Goal: Information Seeking & Learning: Check status

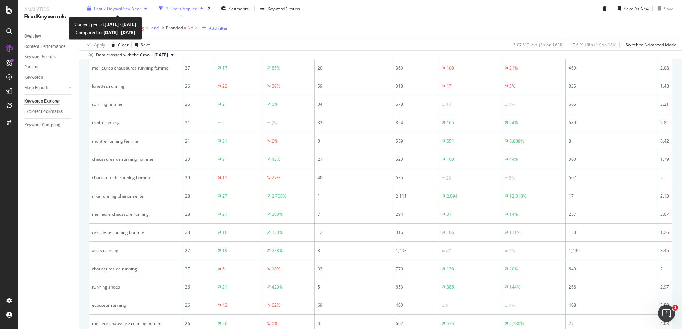
click at [129, 9] on span "vs Prev. Year" at bounding box center [129, 8] width 25 height 6
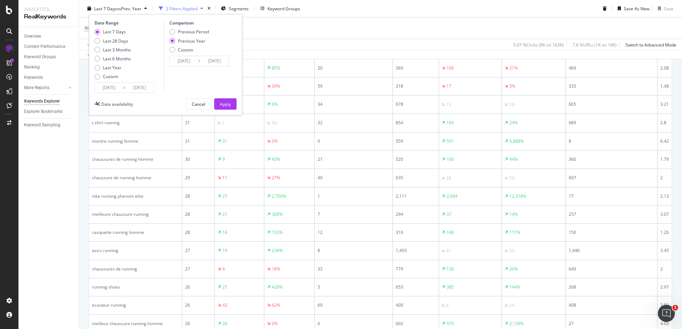
click at [110, 88] on input "[DATE]" at bounding box center [109, 88] width 28 height 10
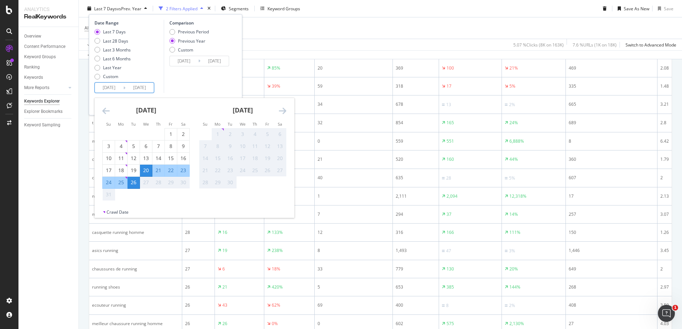
click at [78, 233] on div "Overview Content Performance Keyword Groups Ranking Keywords More Reports Count…" at bounding box center [48, 178] width 60 height 302
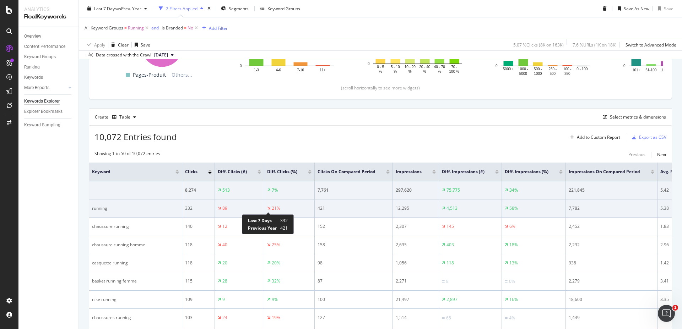
scroll to position [0, 43]
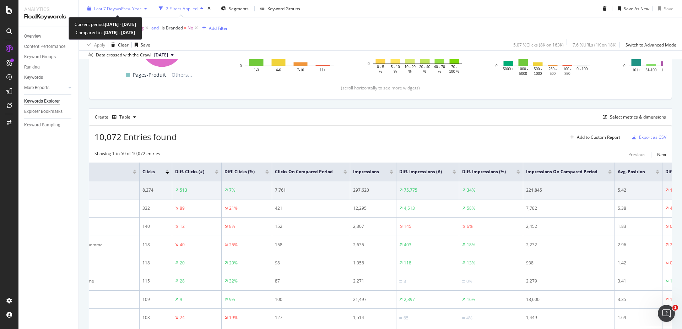
click at [127, 12] on div "Last 7 Days vs Prev. Year" at bounding box center [117, 8] width 65 height 11
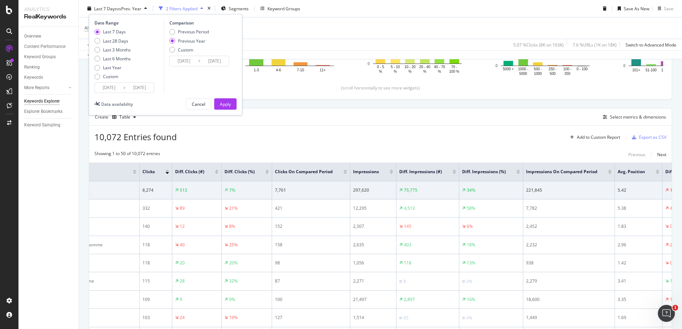
click at [123, 87] on icon at bounding box center [124, 87] width 2 height 7
click at [114, 86] on input "2025/08/20" at bounding box center [109, 88] width 28 height 10
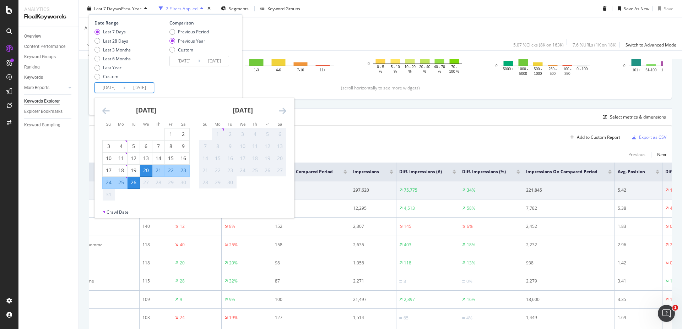
click at [100, 111] on div "August 2025 1 2 3 4 5 6 7 8 9 10 11 12 13 14 15 16 17 18 19 20 21 22 23 24 25 2…" at bounding box center [146, 149] width 97 height 103
click at [105, 112] on icon "Move backward to switch to the previous month." at bounding box center [105, 111] width 7 height 9
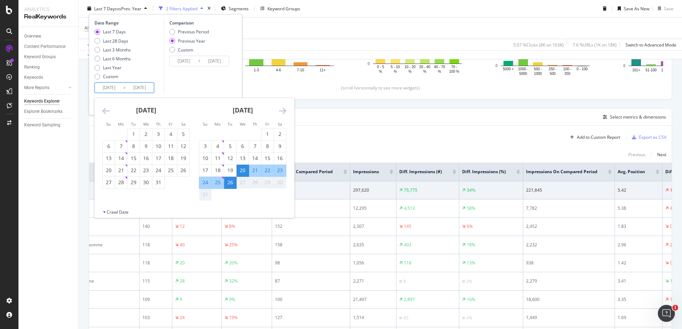
click at [105, 112] on icon "Move backward to switch to the previous month." at bounding box center [105, 111] width 7 height 9
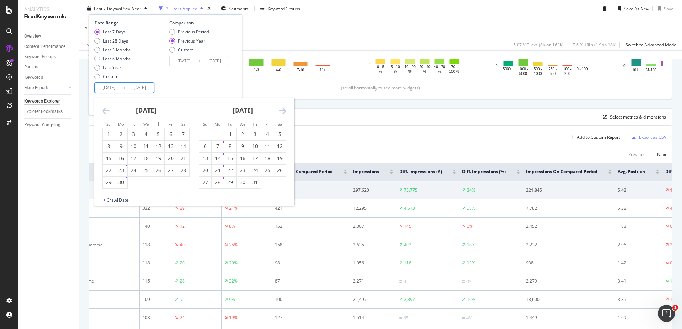
click at [105, 112] on icon "Move backward to switch to the previous month." at bounding box center [105, 111] width 7 height 9
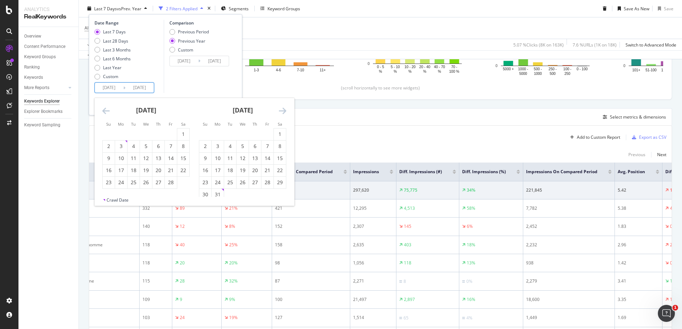
click at [105, 112] on icon "Move backward to switch to the previous month." at bounding box center [105, 111] width 7 height 9
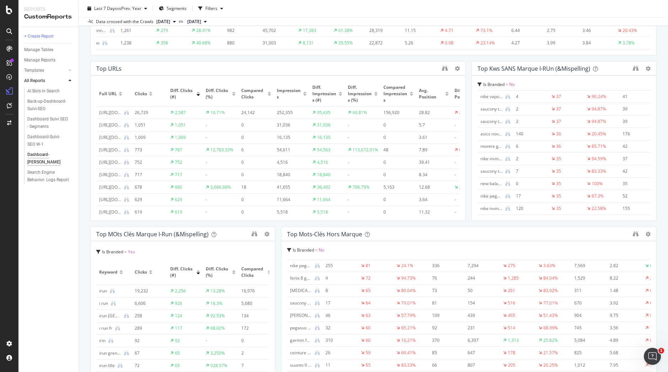
scroll to position [0, 25]
click at [43, 329] on div "+ Create Report Manage Tables Manage Reports Templates AI Bots in Search Busine…" at bounding box center [48, 199] width 60 height 345
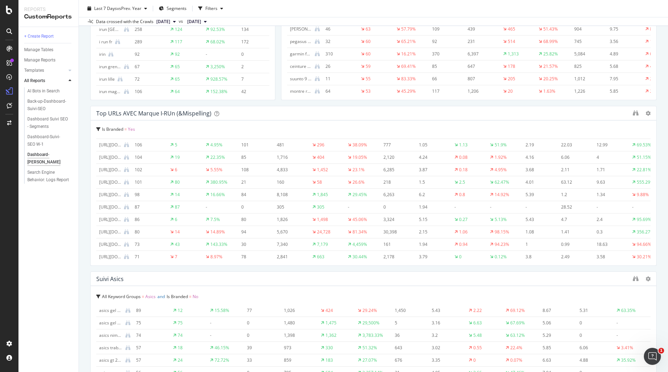
scroll to position [632, 0]
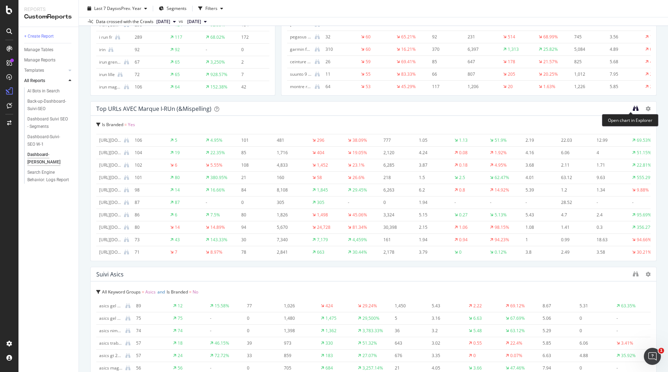
click at [633, 108] on icon "binoculars" at bounding box center [636, 108] width 6 height 6
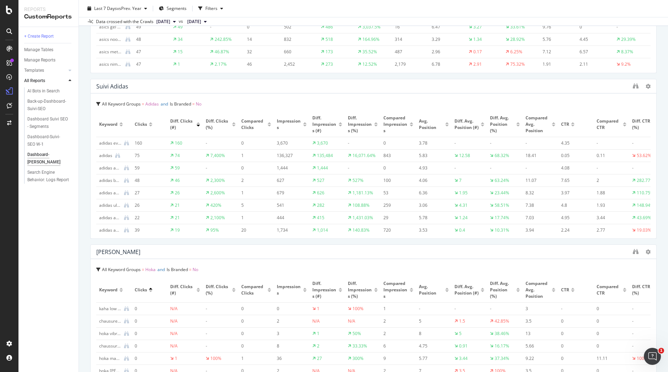
scroll to position [958, 0]
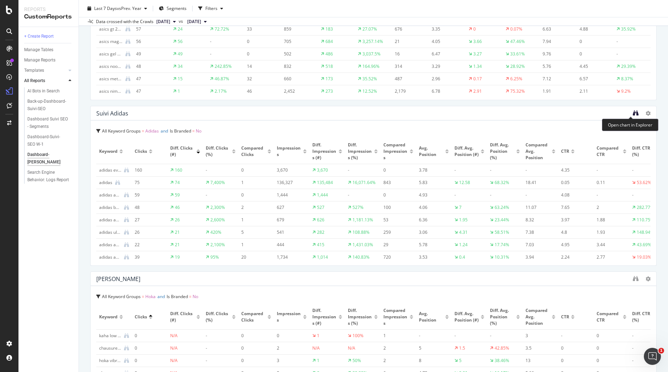
click at [633, 113] on icon "binoculars" at bounding box center [636, 113] width 6 height 6
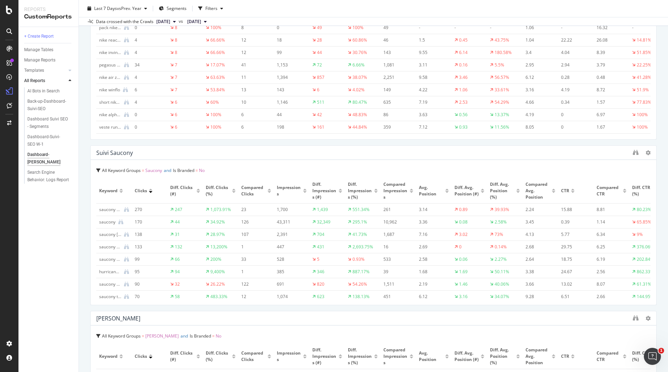
scroll to position [1583, 0]
click at [633, 149] on icon "binoculars" at bounding box center [636, 151] width 6 height 6
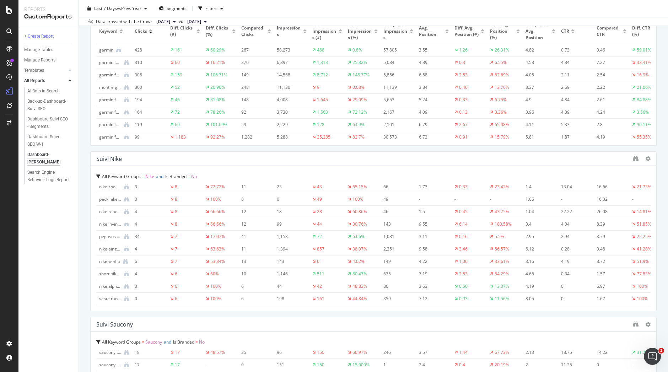
scroll to position [1376, 0]
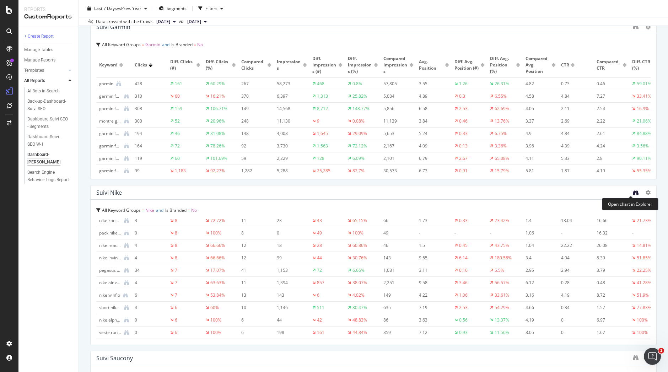
click at [633, 191] on icon "binoculars" at bounding box center [636, 192] width 6 height 6
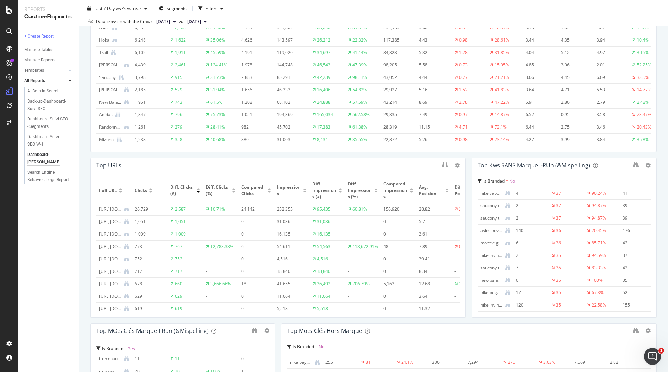
scroll to position [247, 0]
drag, startPoint x: 460, startPoint y: 184, endPoint x: 116, endPoint y: 1, distance: 389.3
click at [333, 204] on div "Top URLs Full URL Clicks Diff. Clicks (#) Diff. Clicks (%) Compared Clicks Impr…" at bounding box center [277, 235] width 375 height 160
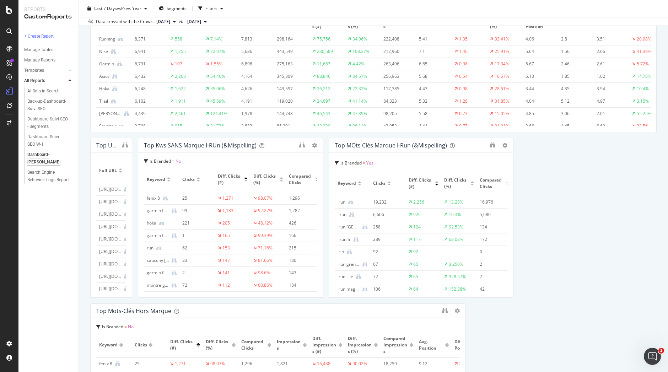
scroll to position [247, 0]
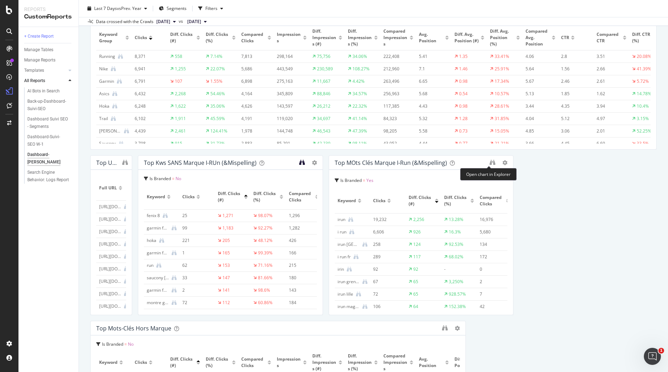
click at [305, 161] on icon "binoculars" at bounding box center [302, 162] width 6 height 6
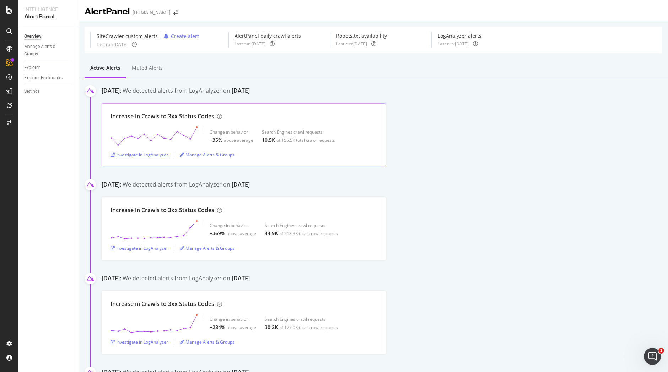
click at [153, 153] on div "Investigate in LogAnalyzer" at bounding box center [139, 155] width 58 height 6
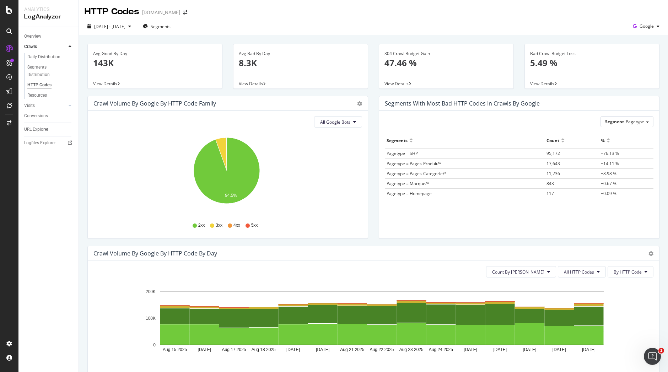
click at [110, 340] on icon "[DATE] [DATE] [DATE] [DATE] [DATE] [DATE] [DATE] [DATE] [DATE] [DATE] [DATE] [D…" at bounding box center [370, 324] width 554 height 82
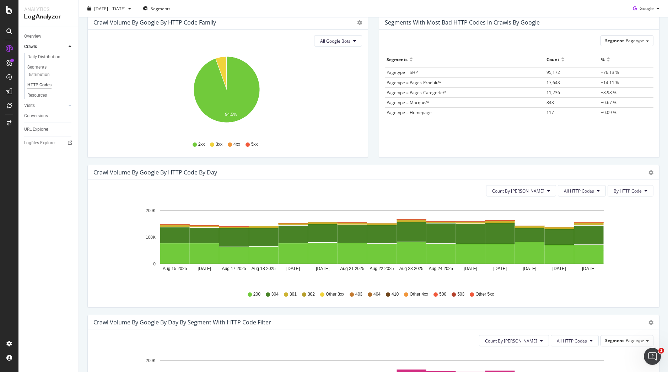
scroll to position [71, 0]
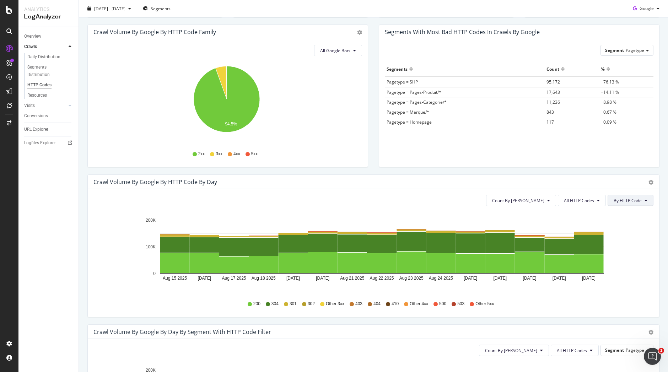
click at [639, 204] on button "By HTTP Code" at bounding box center [630, 200] width 46 height 11
click at [624, 229] on span "By HTTP Code" at bounding box center [622, 227] width 28 height 6
click at [623, 200] on span "By HTTP Code" at bounding box center [627, 200] width 28 height 6
click at [623, 224] on div "By HTTP Code" at bounding box center [622, 227] width 39 height 10
click at [622, 200] on span "By HTTP Code" at bounding box center [627, 200] width 28 height 6
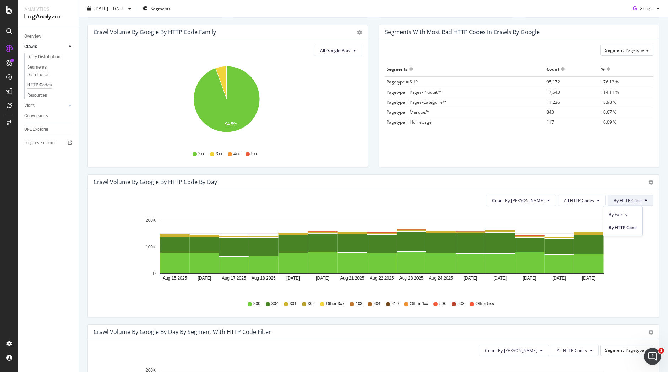
click at [622, 200] on span "By HTTP Code" at bounding box center [627, 200] width 28 height 6
click at [586, 202] on span "All HTTP Codes" at bounding box center [579, 200] width 30 height 6
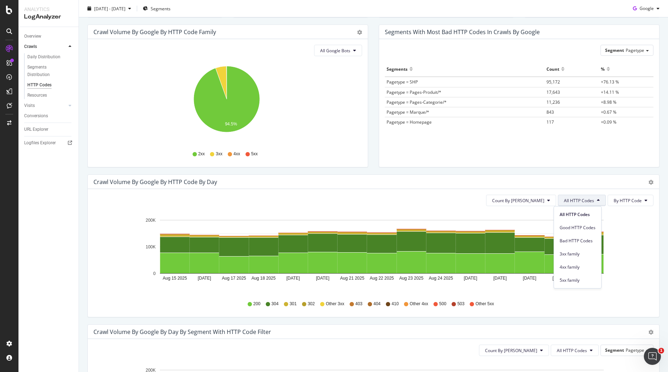
click at [586, 202] on span "All HTTP Codes" at bounding box center [579, 200] width 30 height 6
click at [578, 256] on span "3xx family" at bounding box center [577, 254] width 36 height 6
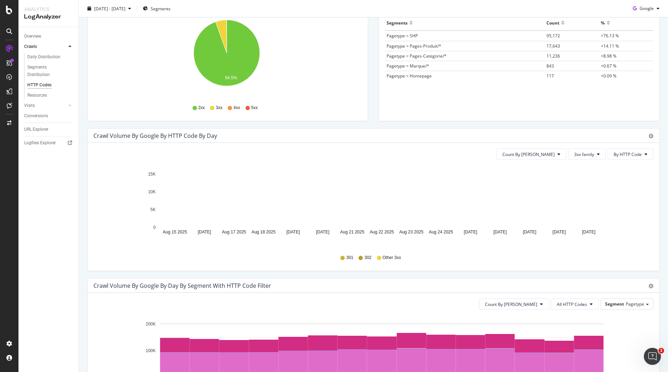
scroll to position [109, 0]
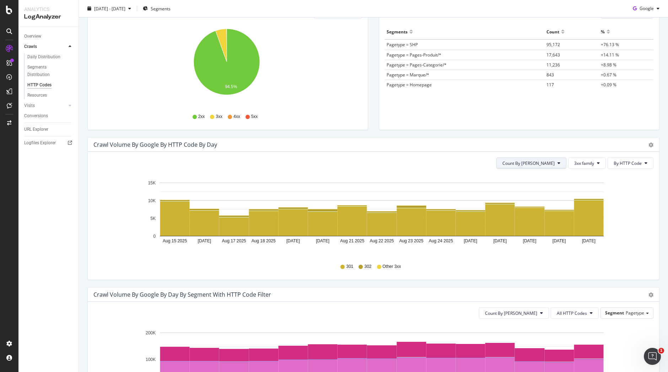
click at [551, 164] on button "Count By Day" at bounding box center [531, 162] width 70 height 11
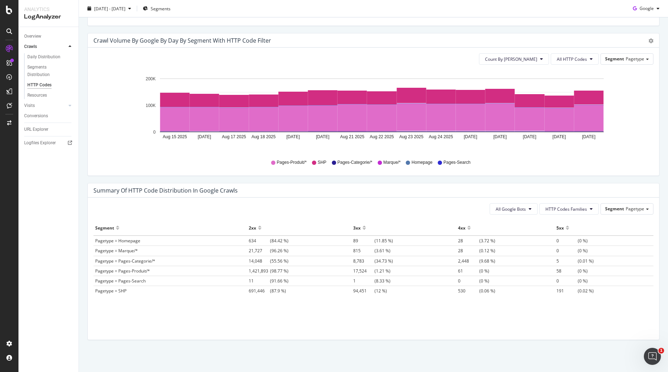
scroll to position [99, 0]
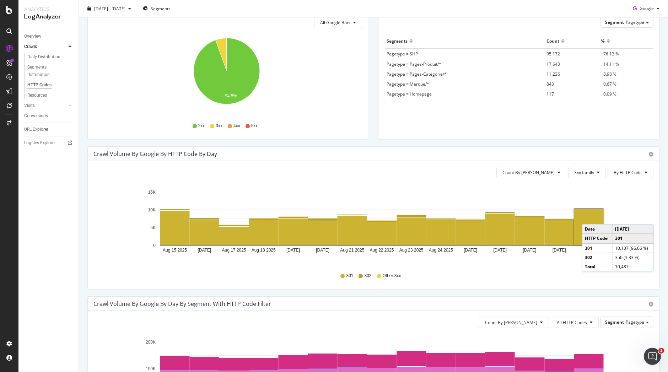
click at [589, 217] on rect "A chart." at bounding box center [588, 228] width 29 height 36
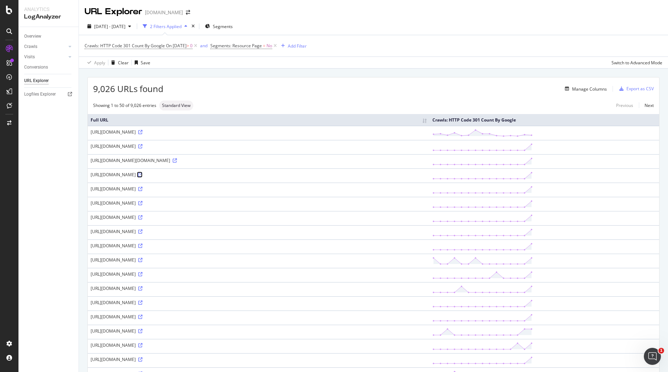
click at [142, 177] on icon at bounding box center [140, 175] width 4 height 4
click at [53, 340] on div "Overview Crawls Daily Distribution Segments Distribution HTTP Codes Resources V…" at bounding box center [48, 199] width 60 height 345
click at [142, 276] on icon at bounding box center [140, 274] width 4 height 4
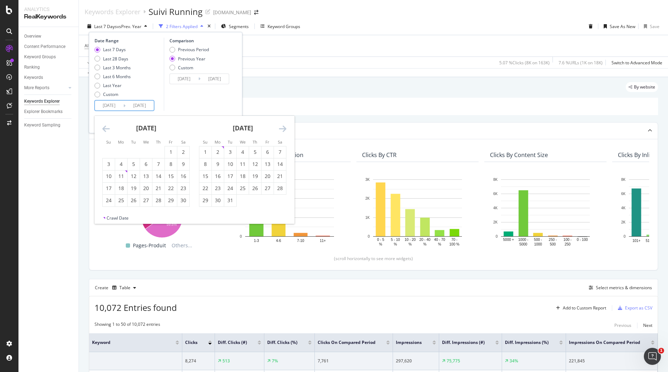
scroll to position [0, 43]
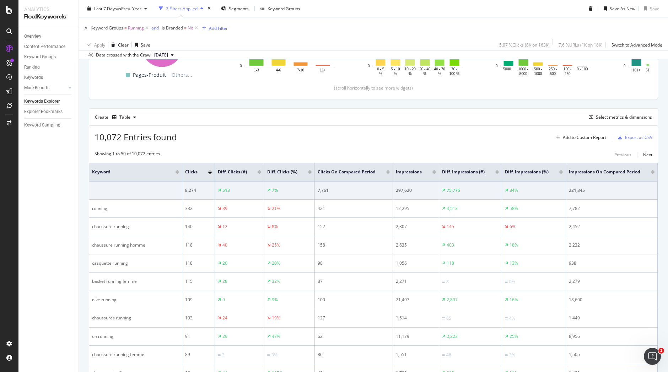
scroll to position [0, 0]
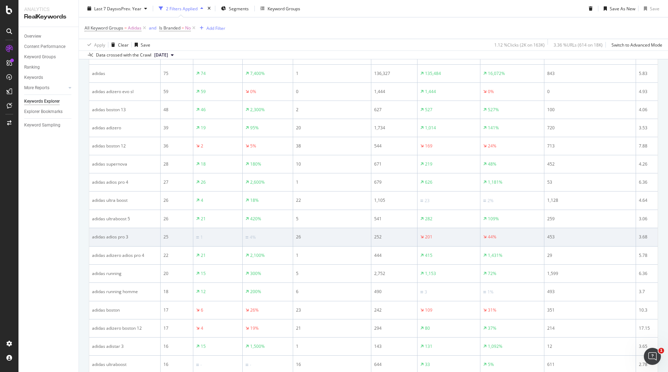
scroll to position [369, 0]
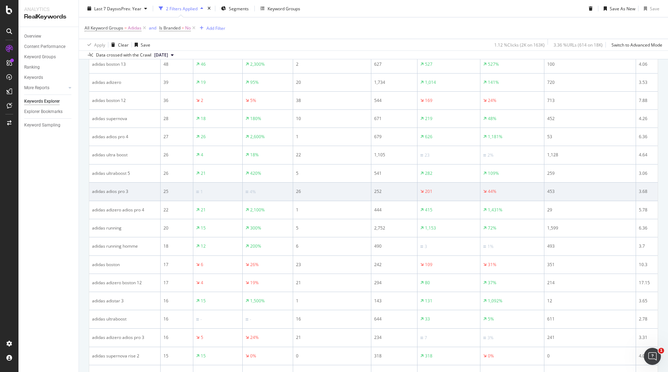
click at [276, 234] on td "300%" at bounding box center [268, 228] width 50 height 18
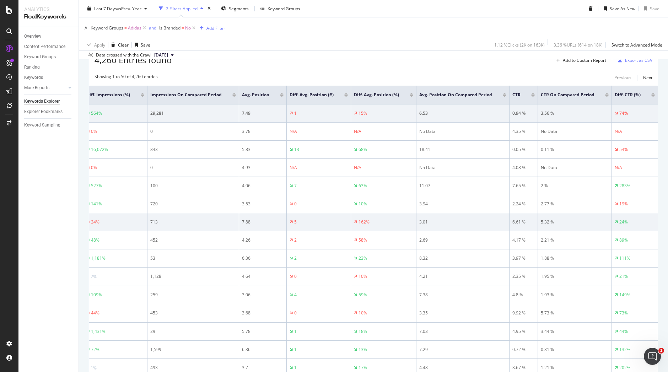
scroll to position [0, 0]
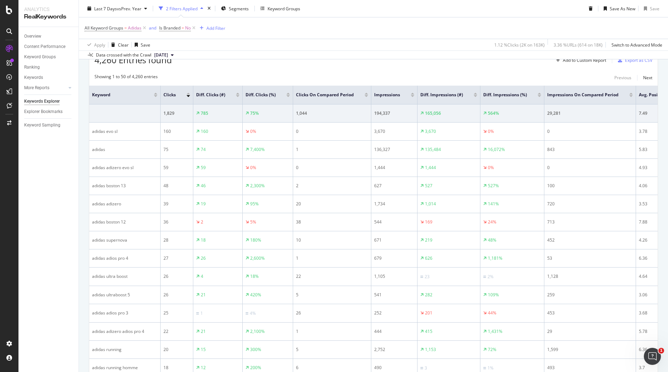
drag, startPoint x: 315, startPoint y: 200, endPoint x: 248, endPoint y: 69, distance: 147.2
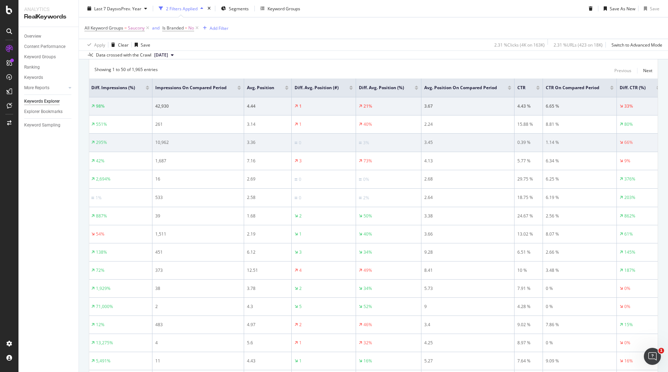
scroll to position [256, 0]
click at [276, 234] on div "2.19" at bounding box center [268, 233] width 42 height 6
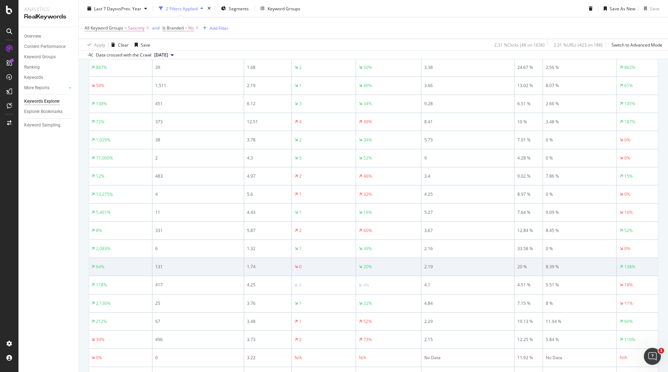
scroll to position [0, 0]
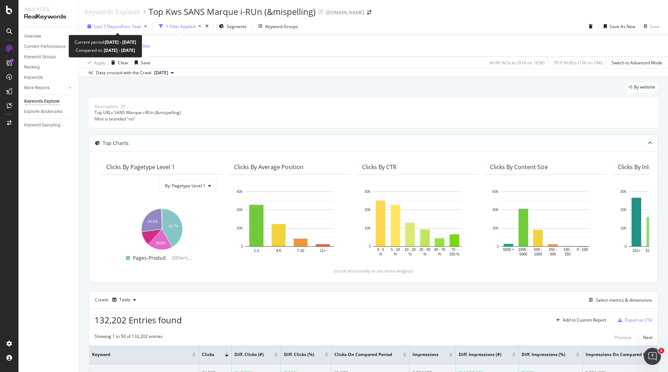
click at [130, 27] on span "vs Prev. Year" at bounding box center [129, 26] width 25 height 6
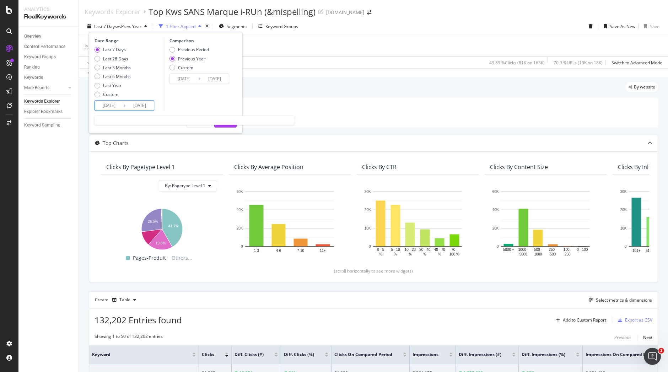
click at [116, 104] on input "2025/08/20" at bounding box center [109, 106] width 28 height 10
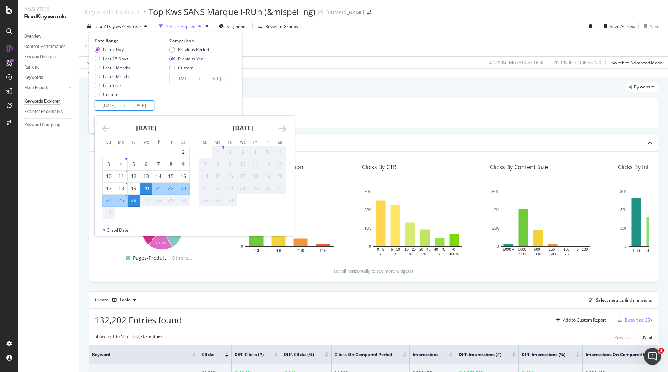
click at [107, 132] on icon "Move backward to switch to the previous month." at bounding box center [105, 128] width 7 height 9
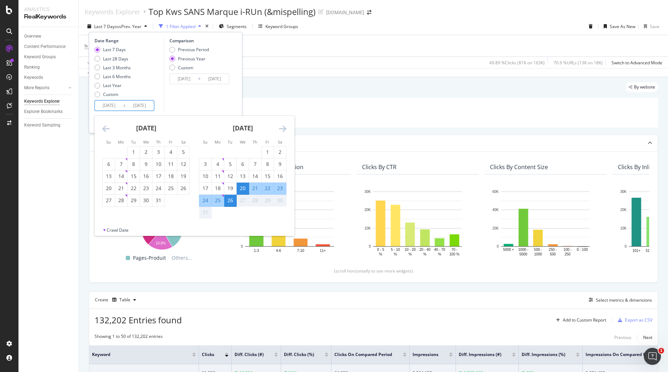
click at [107, 132] on icon "Move backward to switch to the previous month." at bounding box center [105, 128] width 7 height 9
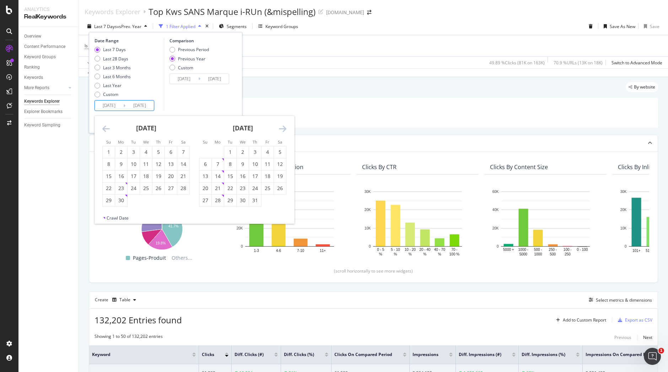
click at [107, 132] on icon "Move backward to switch to the previous month." at bounding box center [105, 128] width 7 height 9
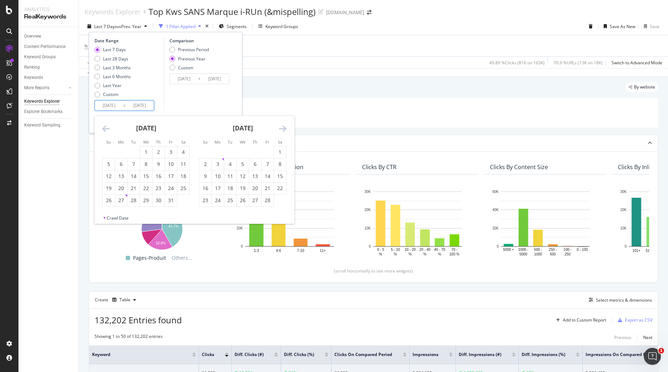
click at [107, 132] on icon "Move backward to switch to the previous month." at bounding box center [105, 128] width 7 height 9
click at [106, 132] on icon "Move backward to switch to the previous month." at bounding box center [105, 128] width 7 height 9
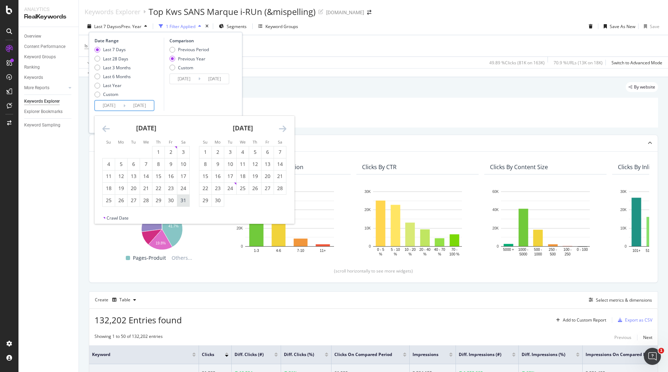
click at [185, 203] on div "31" at bounding box center [183, 200] width 12 height 7
type input "2024/08/31"
type input "2023/09/02"
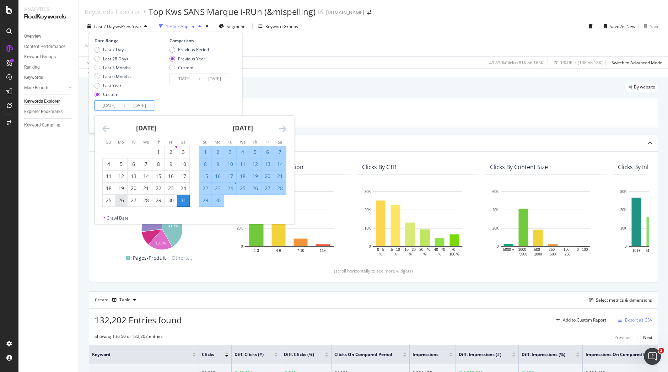
click at [120, 197] on div "26" at bounding box center [121, 200] width 12 height 7
type input "2024/08/26"
type input "2023/08/28"
click at [220, 152] on div "2" at bounding box center [218, 151] width 12 height 7
type input "2024/09/02"
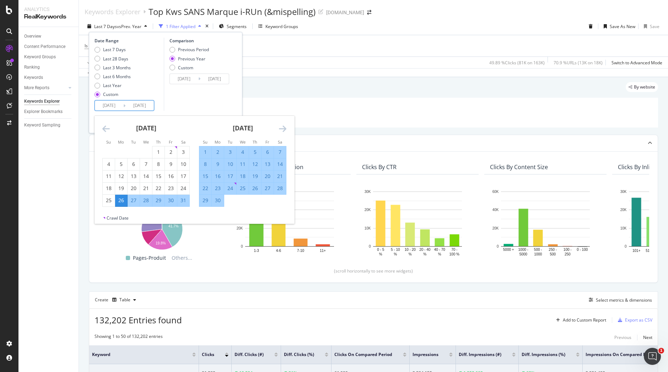
type input "2023/09/04"
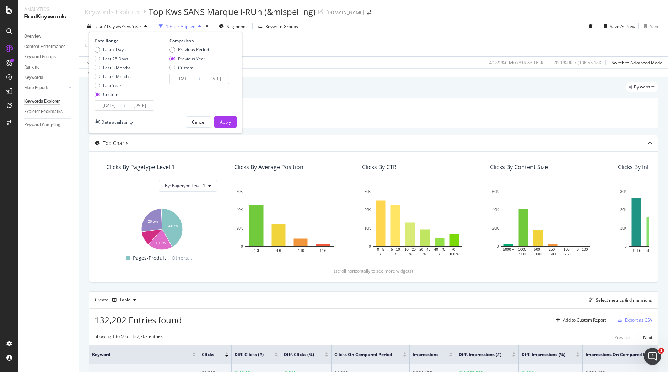
click at [124, 107] on icon at bounding box center [124, 105] width 2 height 7
click at [116, 104] on input "2024/08/26" at bounding box center [109, 106] width 28 height 10
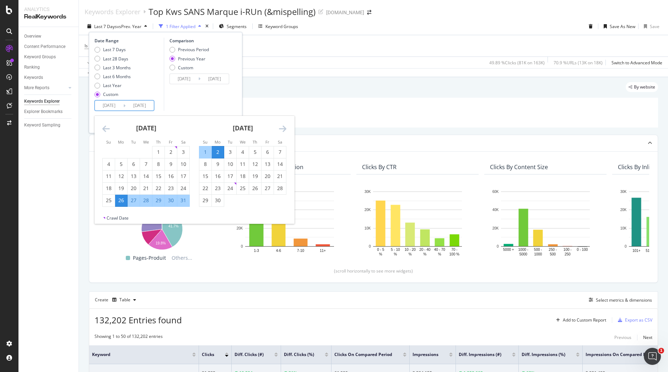
click at [135, 201] on div "27" at bounding box center [134, 200] width 12 height 7
type input "2024/08/27"
type input "2023/08/29"
click at [229, 152] on div "3" at bounding box center [230, 151] width 12 height 7
type input "2024/09/03"
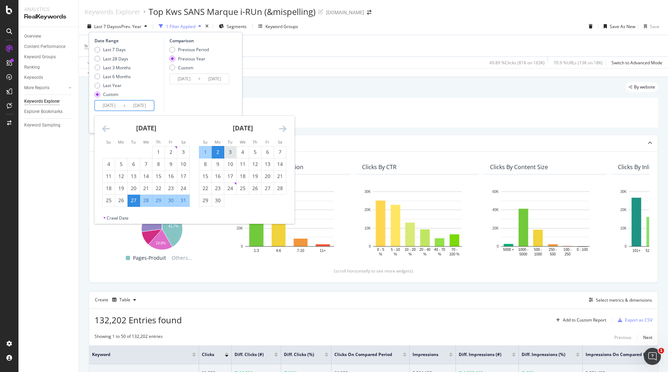
type input "2023/09/05"
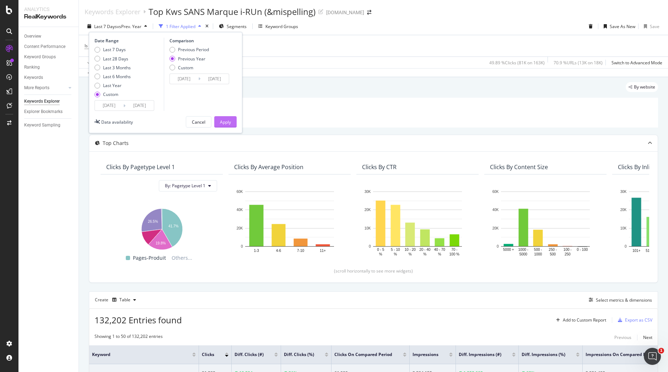
click at [222, 121] on div "Apply" at bounding box center [225, 122] width 11 height 6
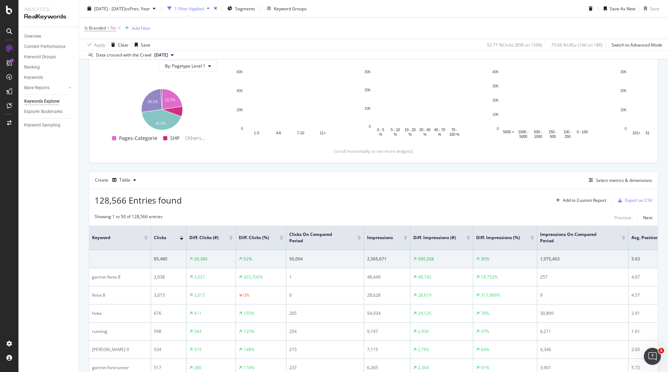
scroll to position [118, 0]
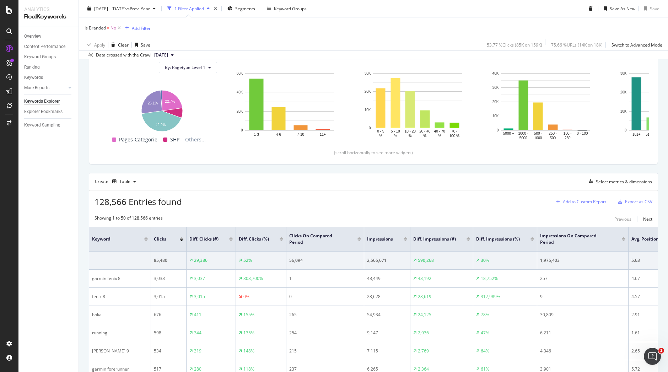
click at [566, 200] on div "Add to Custom Report" at bounding box center [584, 202] width 43 height 4
click at [600, 177] on div "Create Table Select metrics & dimensions" at bounding box center [373, 181] width 569 height 17
click at [600, 179] on div "Select metrics & dimensions" at bounding box center [624, 182] width 56 height 6
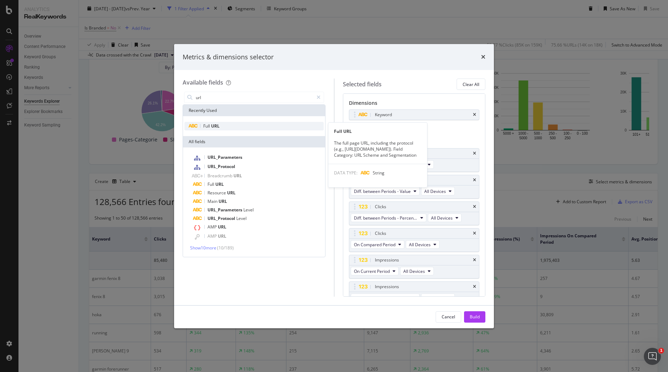
type input "url"
click at [218, 128] on span "URL" at bounding box center [215, 126] width 9 height 6
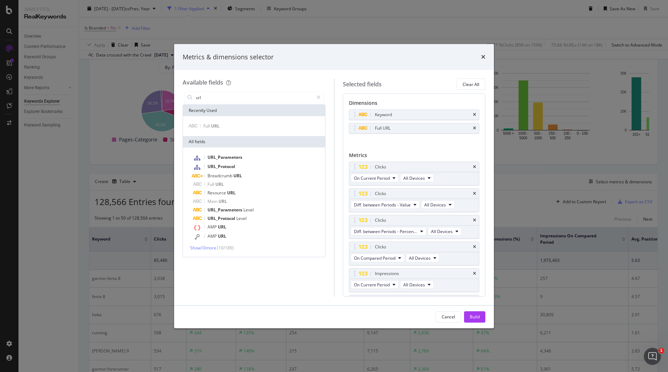
click at [374, 146] on div "Keyword Full URL You can use this field as a dimension" at bounding box center [414, 128] width 131 height 39
click at [473, 316] on div "Build" at bounding box center [475, 317] width 10 height 6
